Goal: Book appointment/travel/reservation

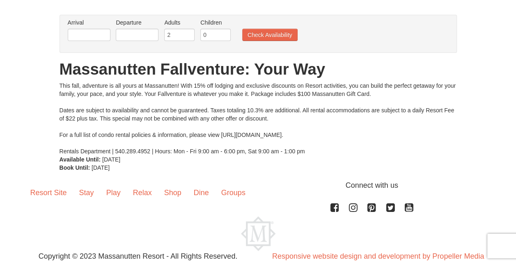
scroll to position [59, 0]
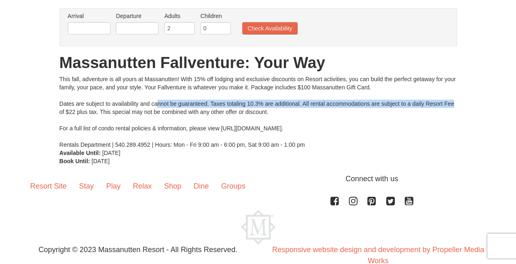
drag, startPoint x: 156, startPoint y: 102, endPoint x: 453, endPoint y: 99, distance: 296.4
click at [453, 99] on div "This fall, adventure is all yours at Massanutten! With 15% off lodging and excl…" at bounding box center [258, 112] width 397 height 74
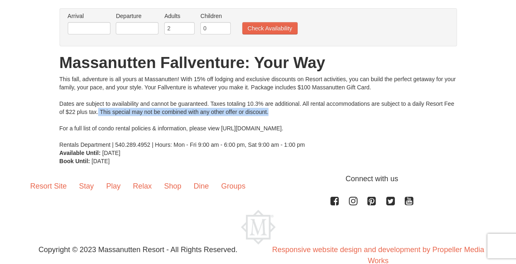
drag, startPoint x: 99, startPoint y: 110, endPoint x: 268, endPoint y: 113, distance: 169.6
click at [268, 113] on div "This fall, adventure is all yours at Massanutten! With 15% off lodging and excl…" at bounding box center [258, 112] width 397 height 74
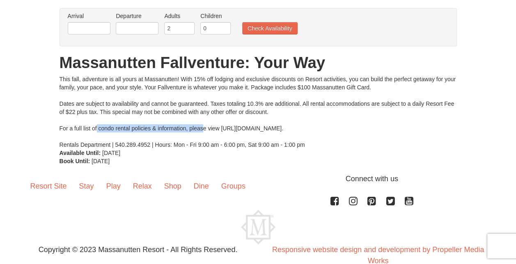
drag, startPoint x: 97, startPoint y: 127, endPoint x: 203, endPoint y: 124, distance: 106.0
click at [203, 124] on div "This fall, adventure is all yours at Massanutten! With 15% off lodging and excl…" at bounding box center [258, 112] width 397 height 74
drag, startPoint x: 333, startPoint y: 128, endPoint x: 222, endPoint y: 127, distance: 111.7
click at [222, 127] on div "This fall, adventure is all yours at Massanutten! With 15% off lodging and excl…" at bounding box center [258, 112] width 397 height 74
copy div "[URL][DOMAIN_NAME]"
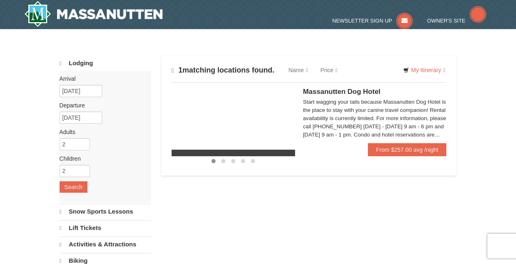
select select "10"
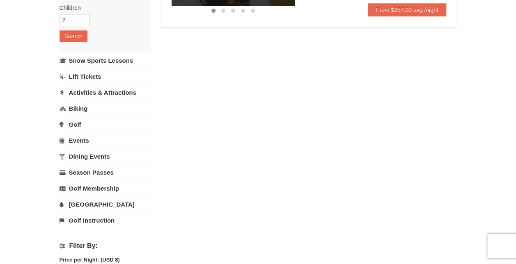
scroll to position [151, 0]
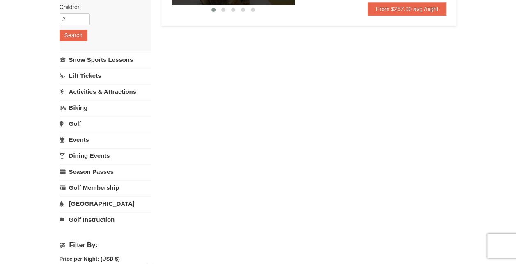
click at [90, 202] on link "Water Park" at bounding box center [106, 203] width 92 height 15
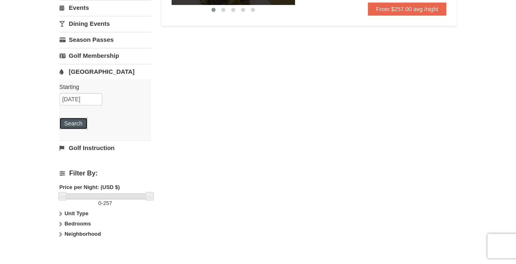
click at [73, 124] on button "Search" at bounding box center [74, 123] width 28 height 11
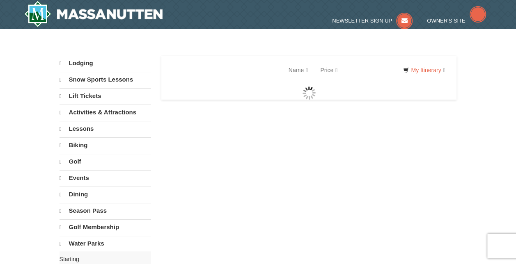
select select "10"
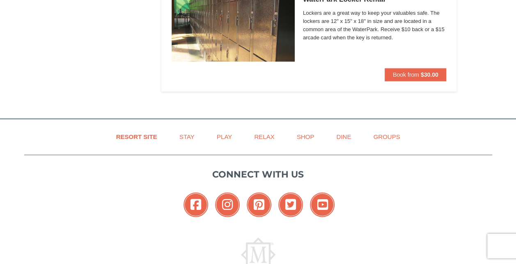
scroll to position [493, 0]
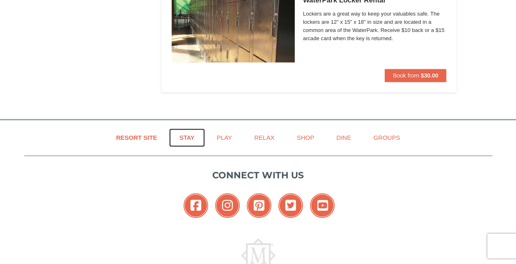
click at [186, 134] on link "Stay" at bounding box center [187, 138] width 36 height 18
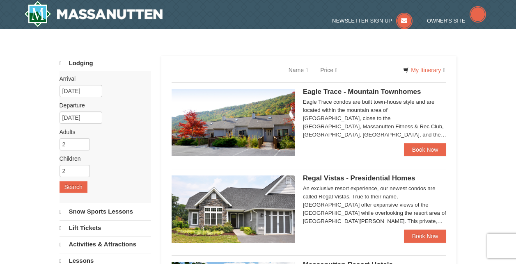
select select "10"
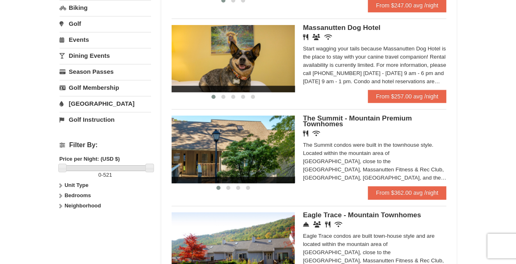
scroll to position [255, 0]
